Goal: Find specific page/section: Find specific page/section

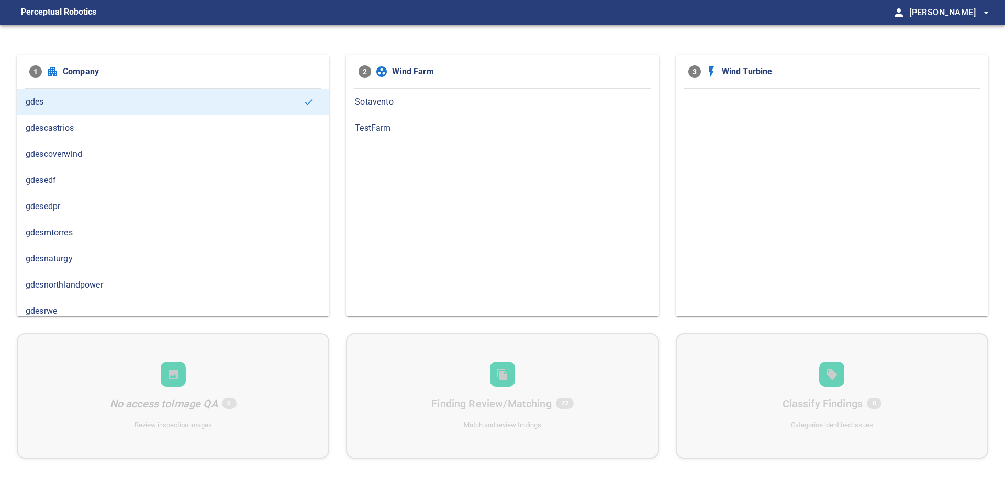
click at [64, 216] on div "gdesedpr" at bounding box center [173, 207] width 312 height 26
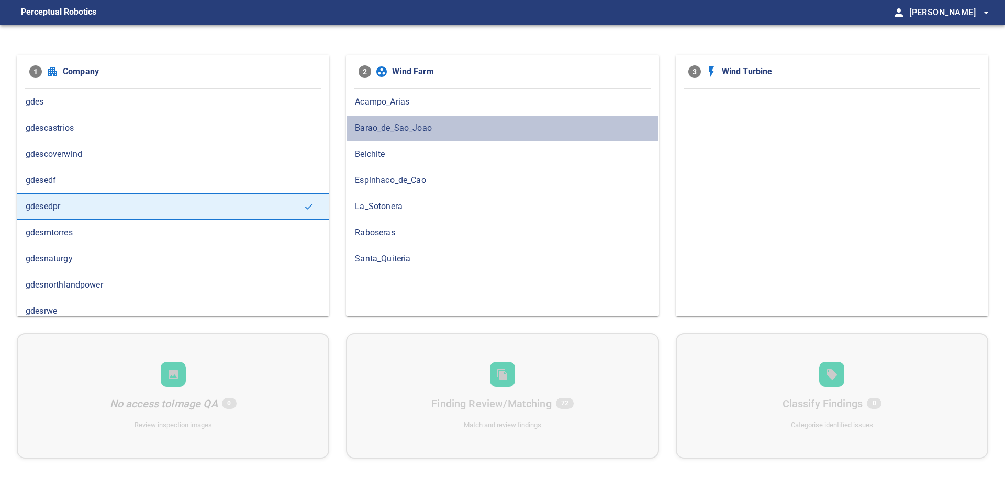
click at [378, 132] on span "Barao_de_Sao_Joao" at bounding box center [502, 128] width 295 height 13
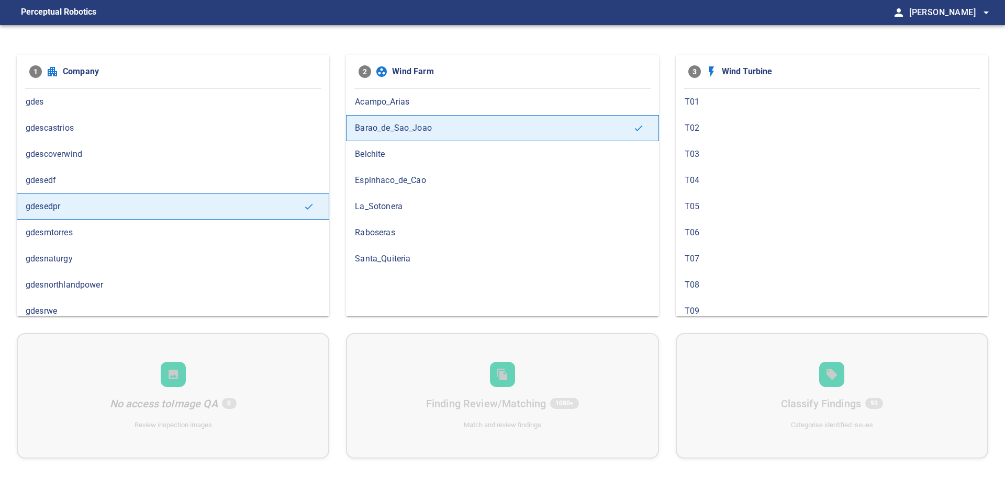
scroll to position [239, 0]
click at [711, 106] on div "T10" at bounding box center [832, 99] width 312 height 26
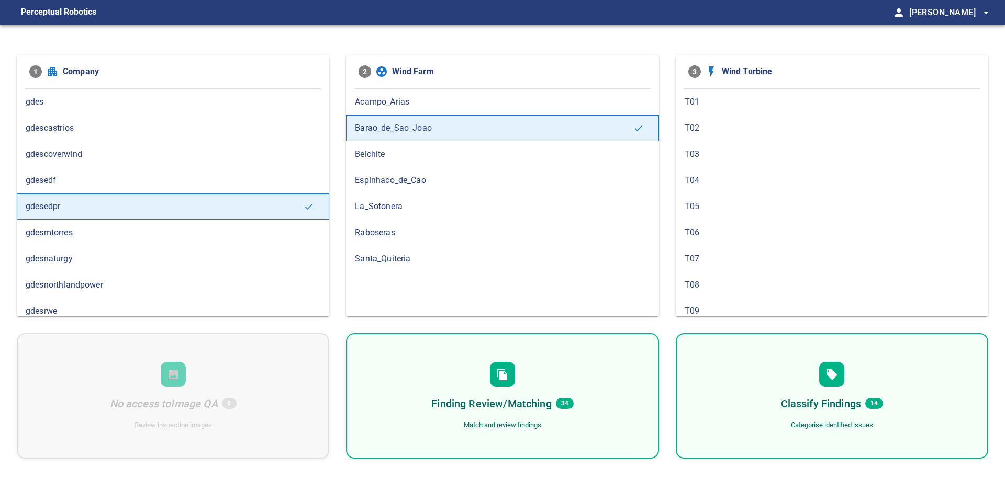
click at [531, 422] on div "Match and review findings" at bounding box center [502, 426] width 77 height 10
